Goal: Task Accomplishment & Management: Manage account settings

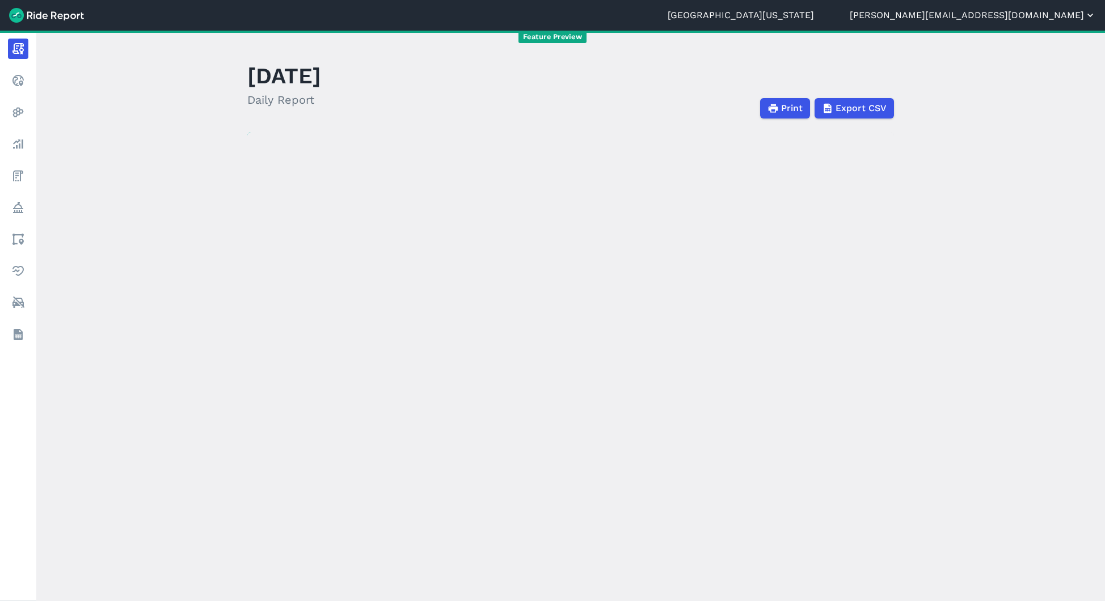
click at [1032, 18] on button "[PERSON_NAME][EMAIL_ADDRESS][DOMAIN_NAME]" at bounding box center [973, 16] width 246 height 14
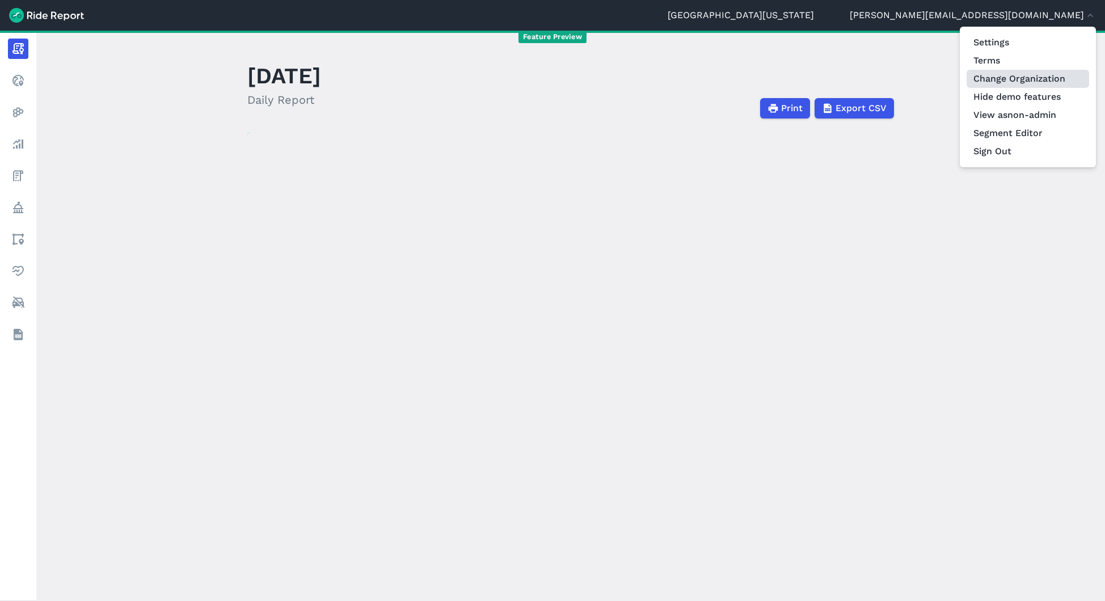
click at [1010, 80] on link "Change Organization" at bounding box center [1028, 79] width 123 height 18
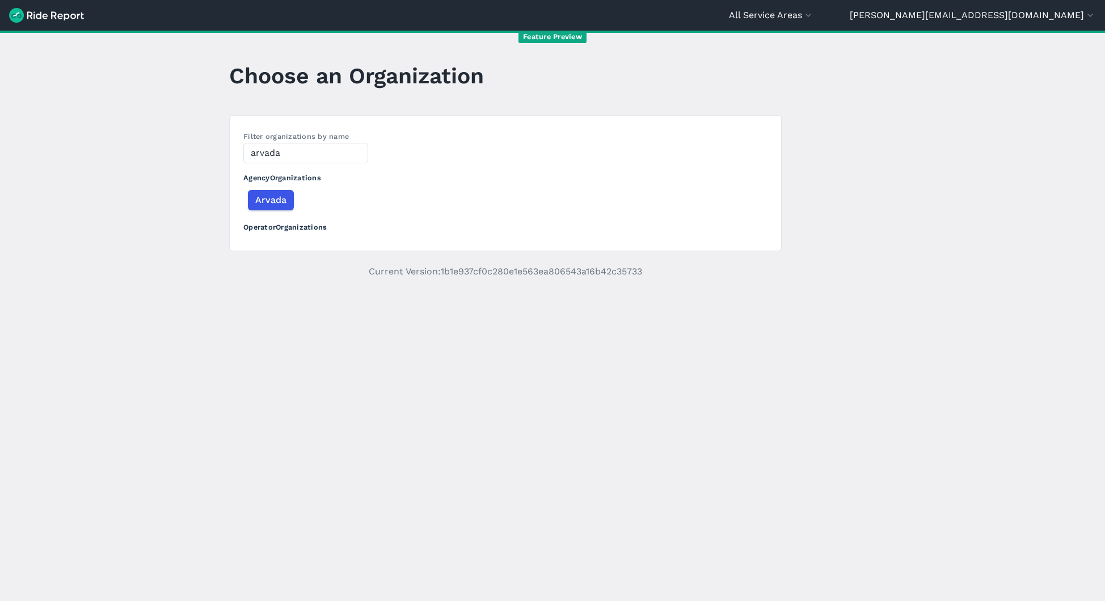
type input "arvada"
click at [283, 188] on div "Arvada" at bounding box center [270, 200] width 55 height 25
click at [279, 208] on button "Arvada" at bounding box center [270, 200] width 46 height 20
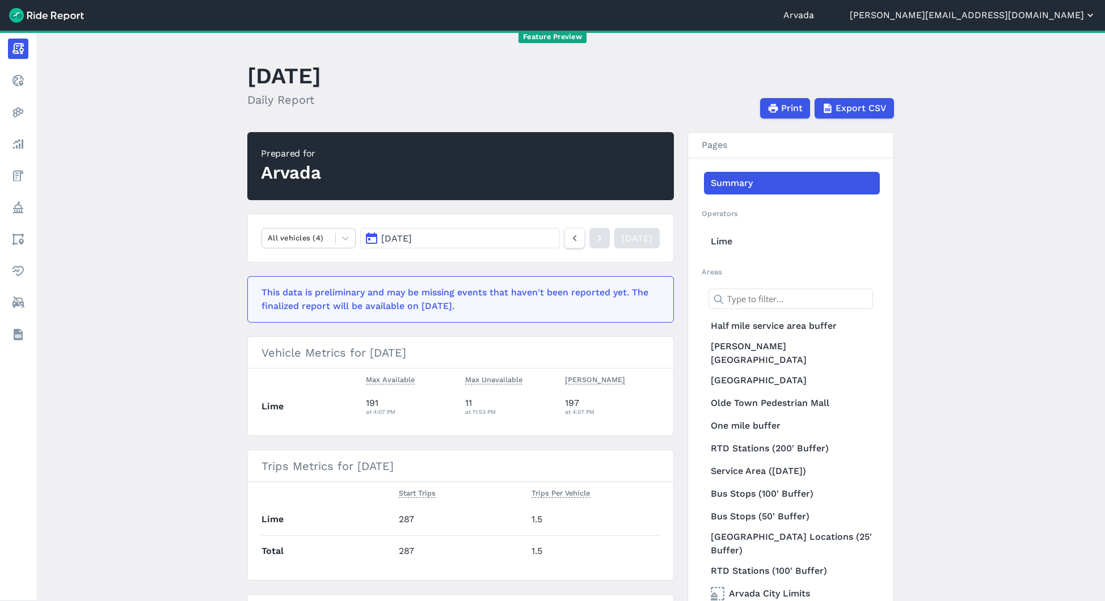
click at [1066, 19] on button "[PERSON_NAME][EMAIL_ADDRESS][DOMAIN_NAME]" at bounding box center [973, 16] width 246 height 14
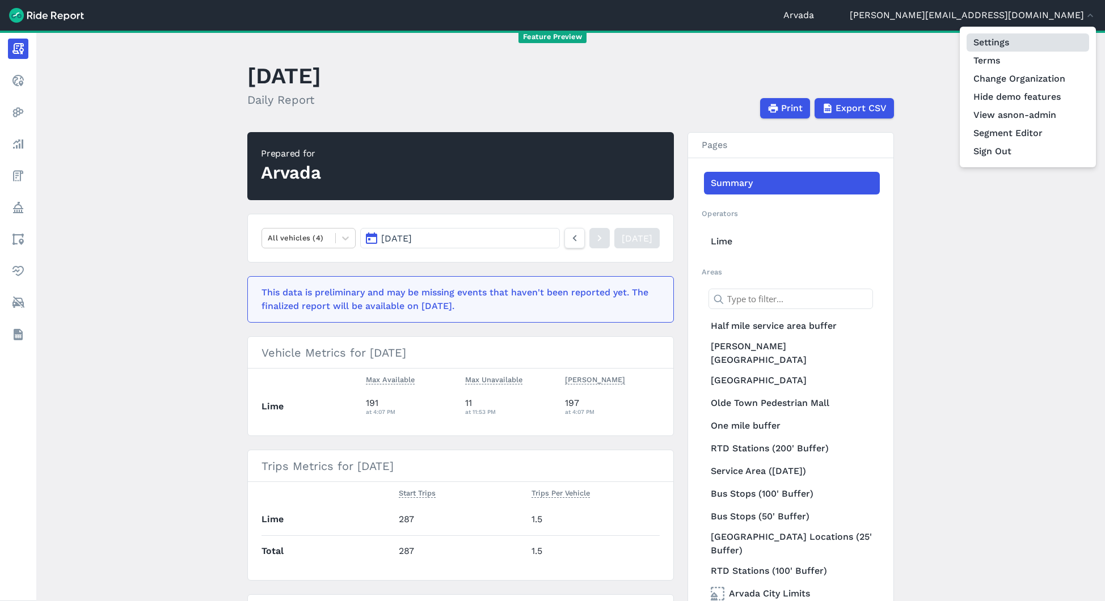
click at [1011, 44] on link "Settings" at bounding box center [1028, 42] width 123 height 18
